Goal: Contribute content: Contribute content

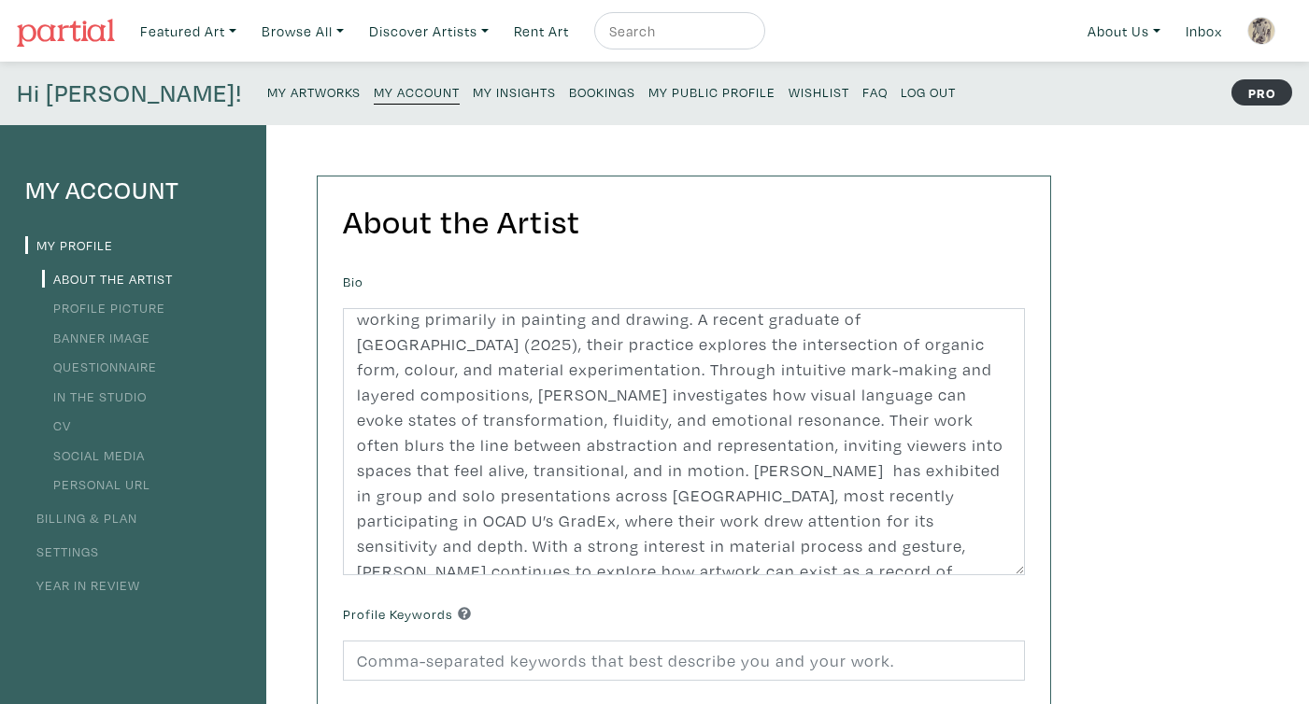
click at [267, 97] on small "My Artworks" at bounding box center [313, 92] width 93 height 18
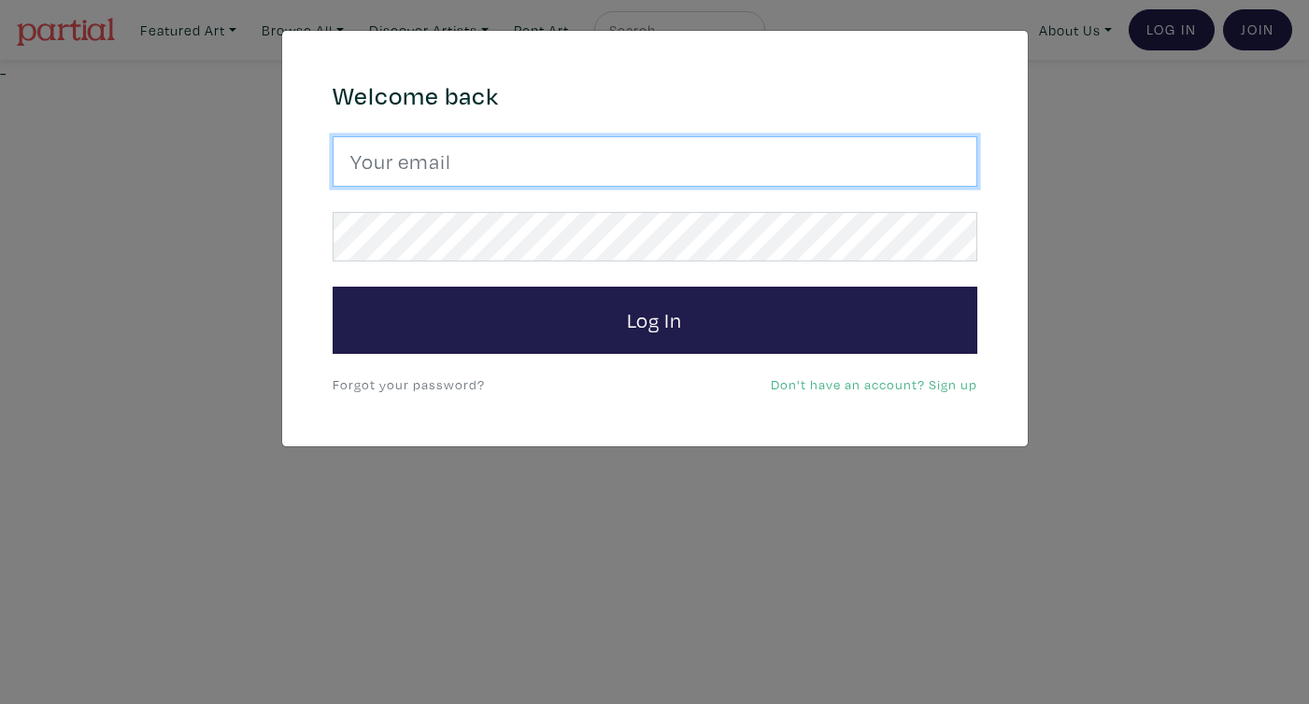
type input "rr.kareem11@gmail.com"
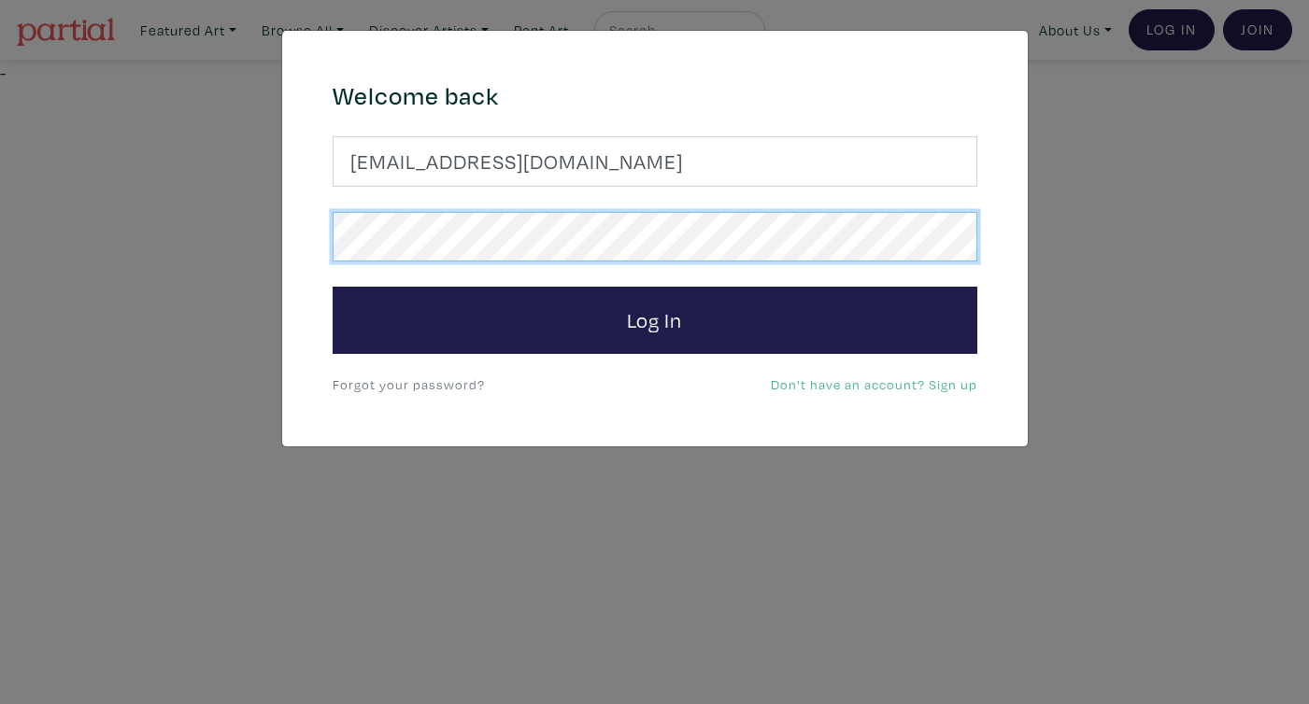
click at [654, 320] on button "Log In" at bounding box center [655, 320] width 645 height 67
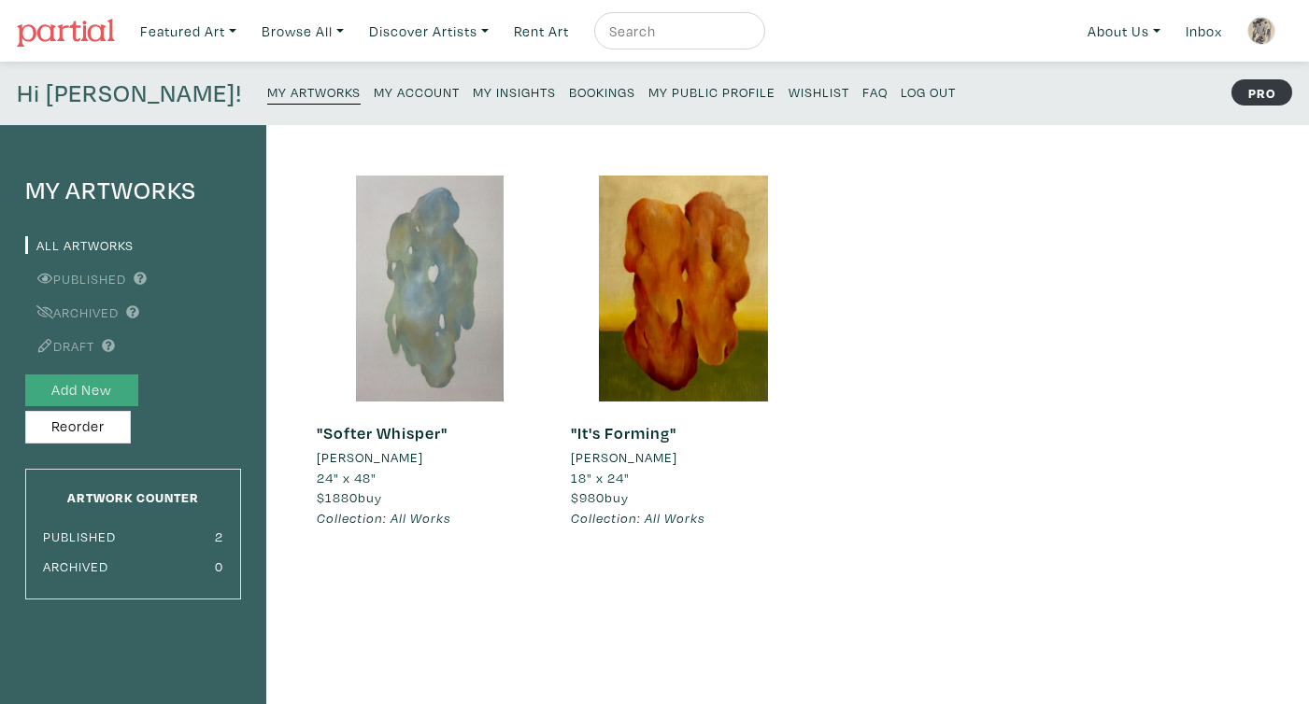
click at [77, 392] on button "Add New" at bounding box center [81, 391] width 113 height 33
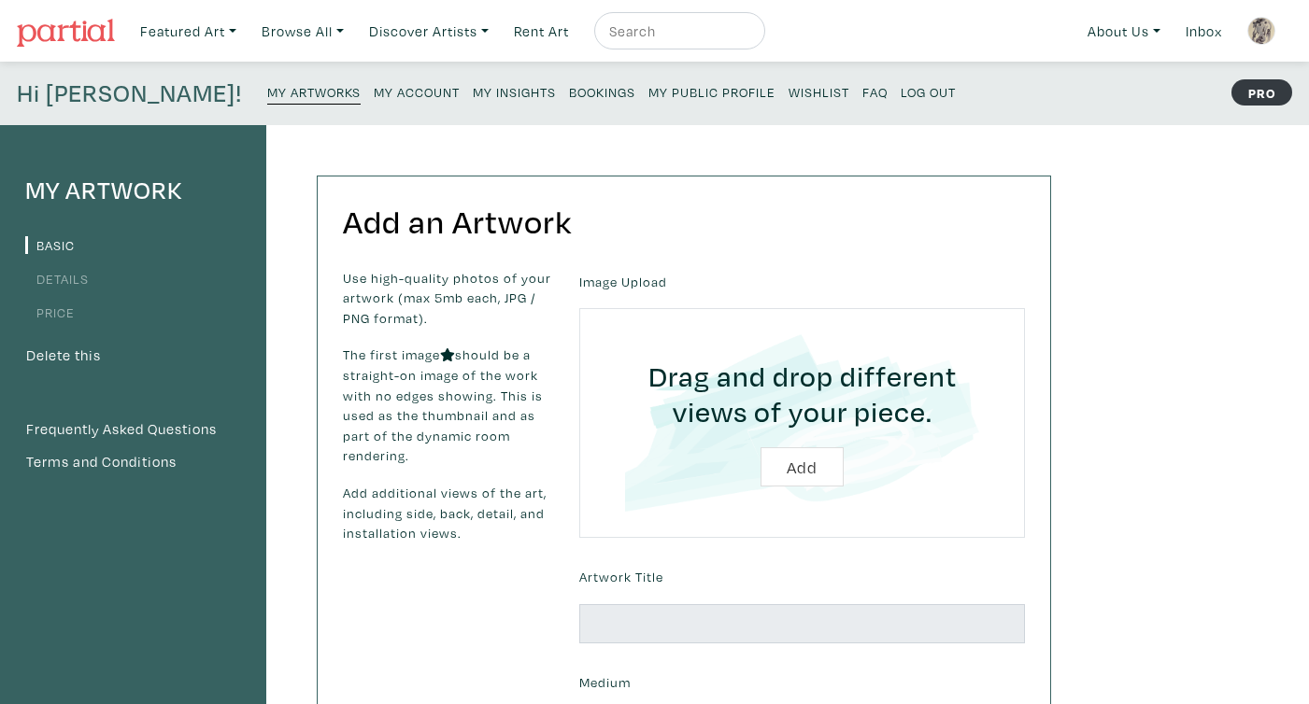
click at [803, 462] on input "file" at bounding box center [801, 423] width 393 height 178
type input "C:\fakepath\AA7FA274-0667-429B-BD18-740F348F7286.JPG"
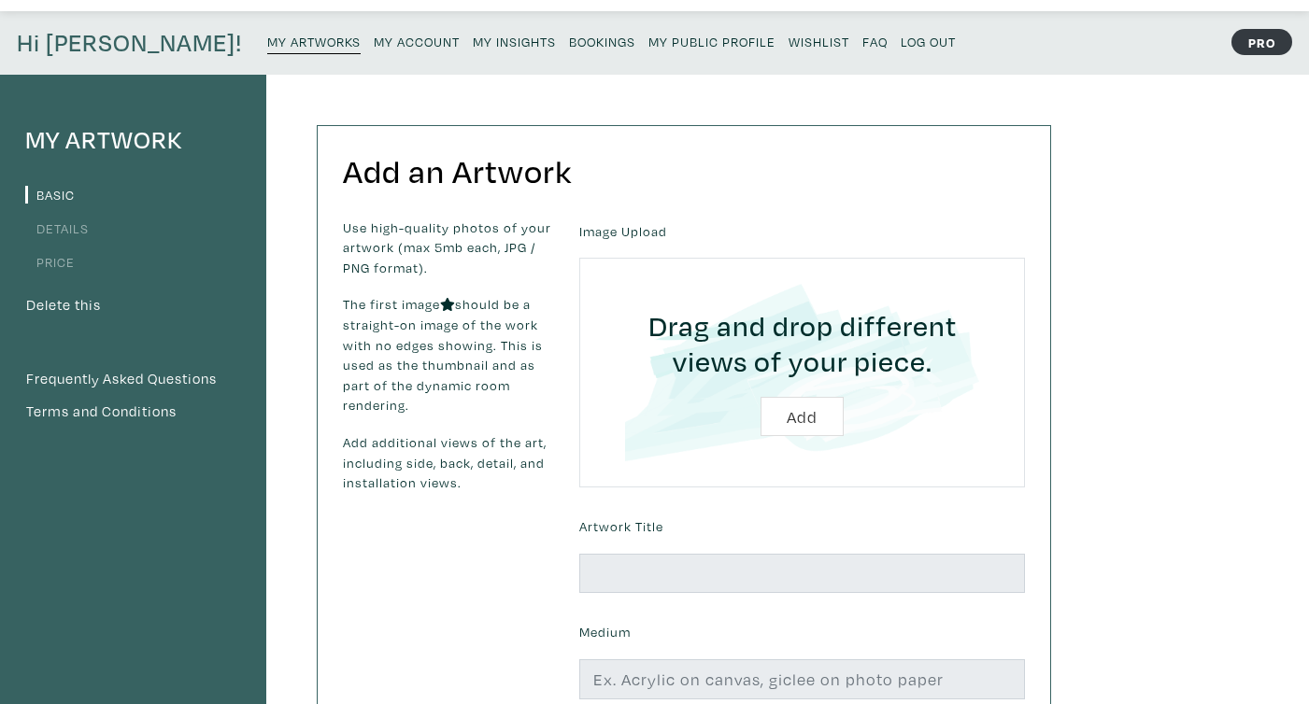
scroll to position [51, 0]
click at [774, 408] on input "file" at bounding box center [801, 372] width 393 height 178
type input "C:\fakepath\AA7FA274-0667-429B-BD18-740F348F7286.JPG"
click at [795, 414] on input "file" at bounding box center [801, 372] width 393 height 178
type input "C:\fakepath\AA7FA274-0667-429B-BD18-740F348F7286.JPG"
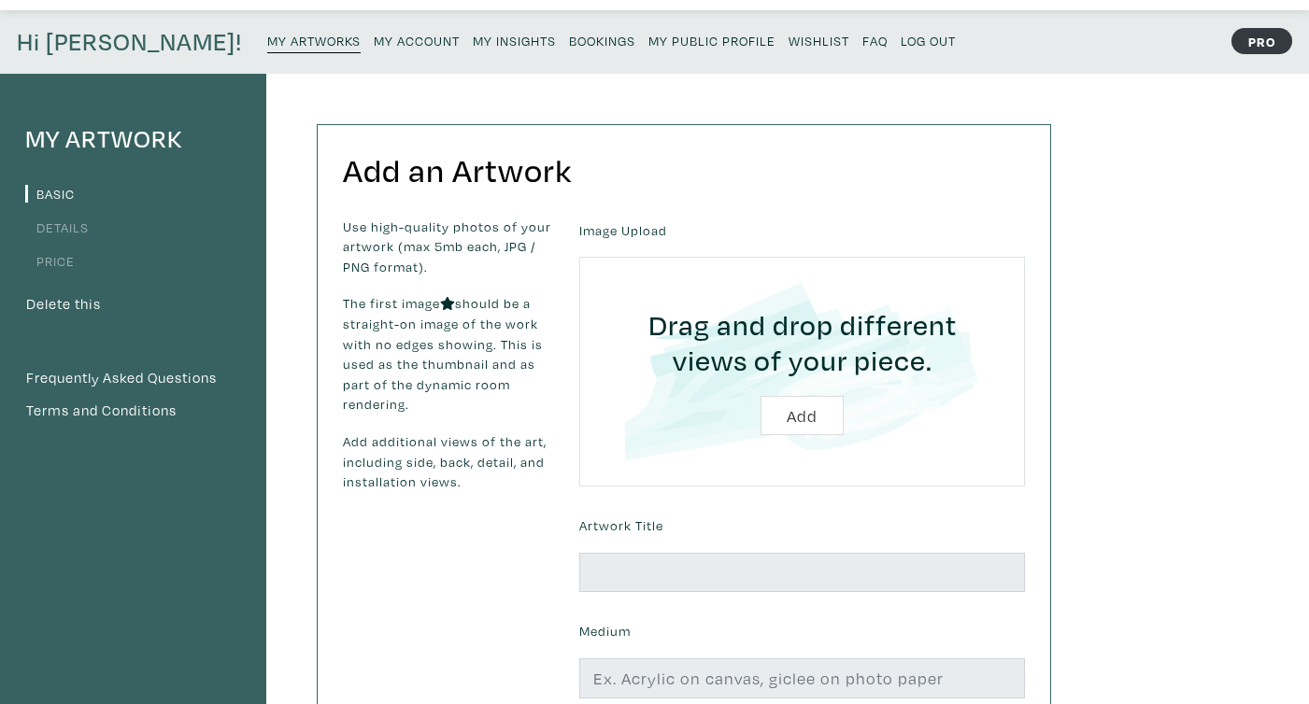
scroll to position [46, 0]
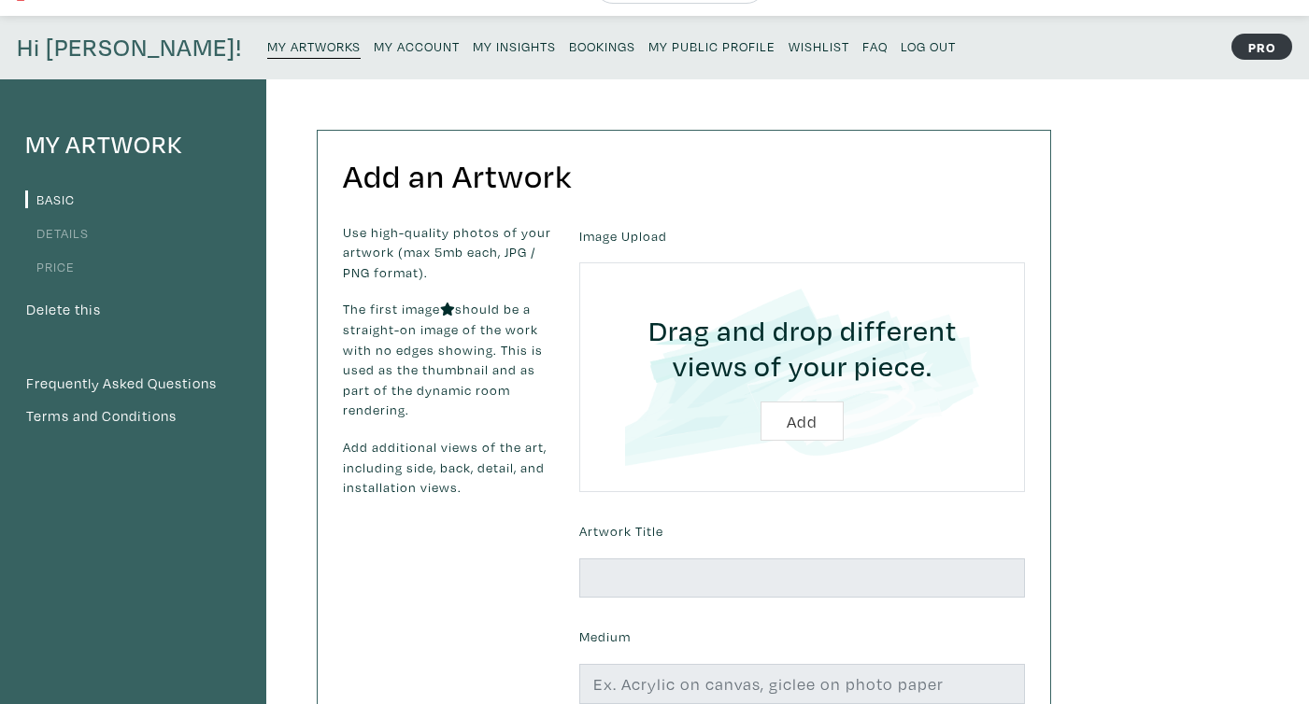
click at [807, 420] on input "file" at bounding box center [801, 378] width 393 height 178
type input "C:\fakepath\AA7FA274-0667-429B-BD18-740F348F7286.JPG"
click at [813, 414] on input "file" at bounding box center [801, 378] width 393 height 178
type input "C:\fakepath\AA7FA274-0667-429B-BD18-740F348F7286.JPG"
